Goal: Find specific page/section: Find specific page/section

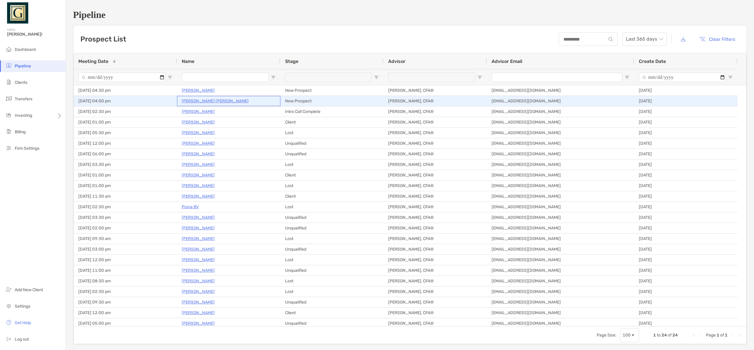
click at [187, 99] on p "[PERSON_NAME] [PERSON_NAME]" at bounding box center [215, 100] width 67 height 7
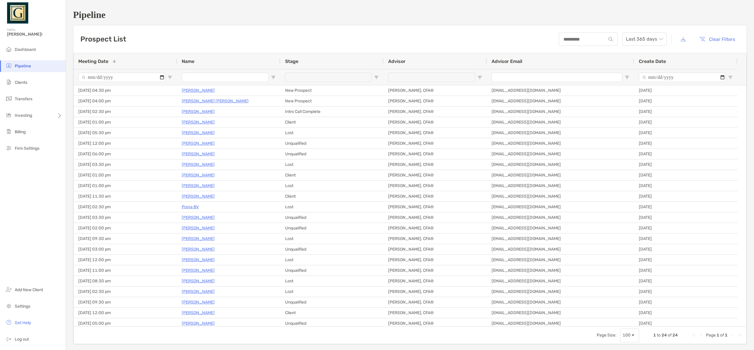
click at [140, 17] on h1 "Pipeline" at bounding box center [410, 14] width 674 height 11
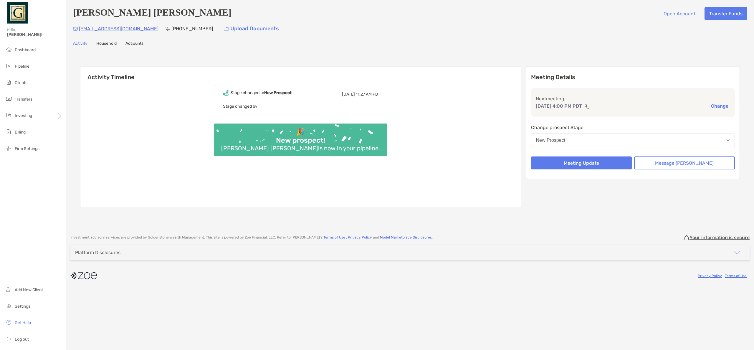
click at [106, 45] on link "Household" at bounding box center [106, 44] width 20 height 6
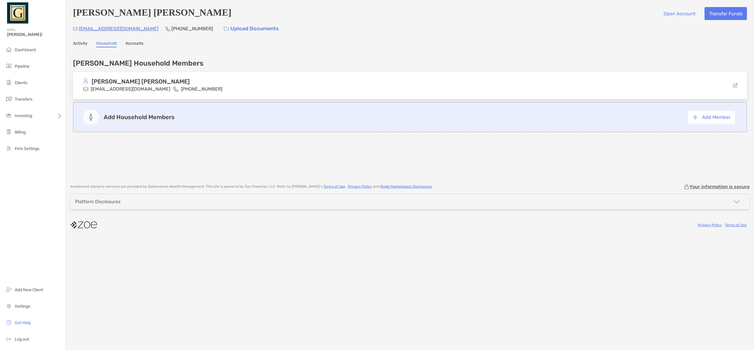
click at [132, 14] on h4 "[PERSON_NAME] [PERSON_NAME]" at bounding box center [152, 13] width 158 height 13
copy h4 "[PERSON_NAME] [PERSON_NAME]"
